Goal: Information Seeking & Learning: Learn about a topic

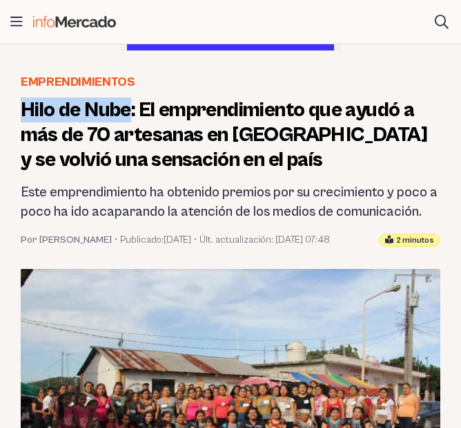
drag, startPoint x: 126, startPoint y: 109, endPoint x: 12, endPoint y: 101, distance: 114.3
click at [12, 101] on header "Emprendimientos Hilo de Nube: El emprendimiento que ayudó a más de 70 artesanas…" at bounding box center [231, 160] width 442 height 174
copy h1 "Hilo de Nube"
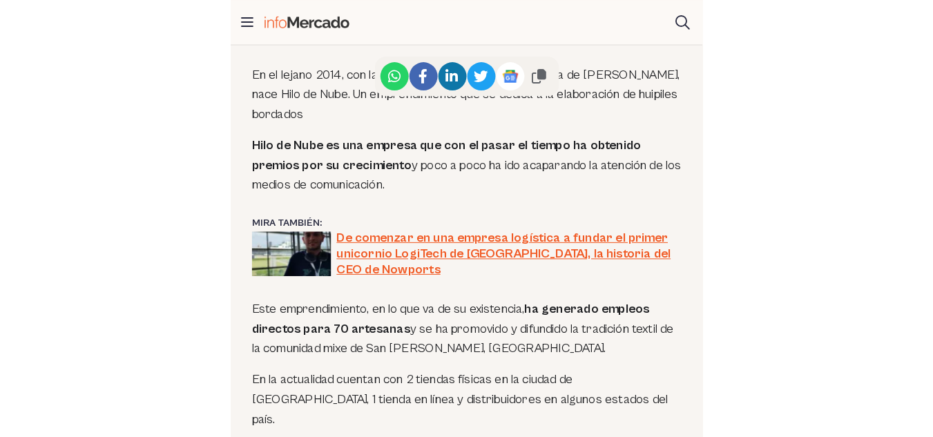
scroll to position [926, 0]
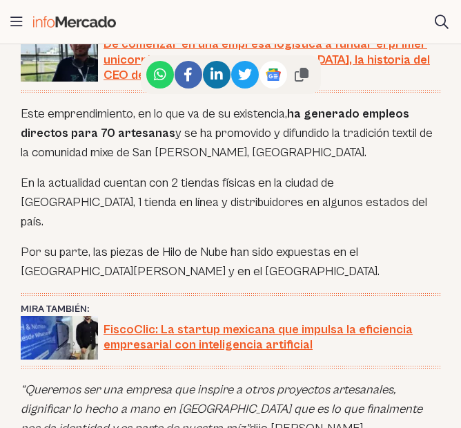
scroll to position [1016, 0]
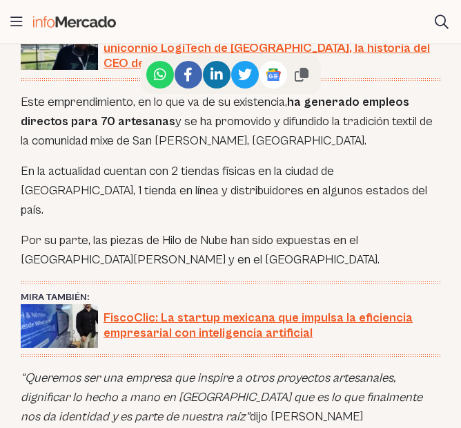
drag, startPoint x: 0, startPoint y: 0, endPoint x: 478, endPoint y: 173, distance: 508.5
